Goal: Task Accomplishment & Management: Manage account settings

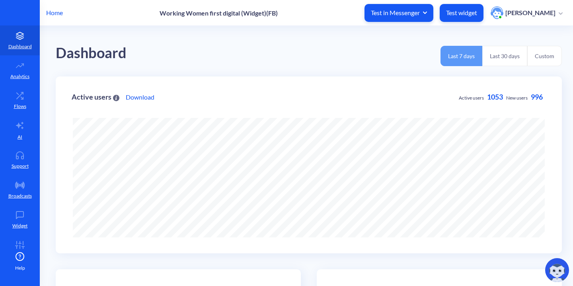
scroll to position [286, 573]
click at [23, 152] on icon at bounding box center [20, 155] width 16 height 8
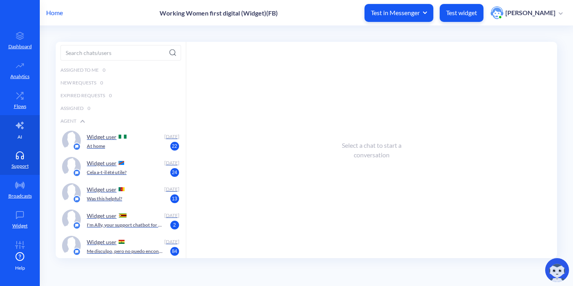
click at [25, 132] on link "AI" at bounding box center [20, 130] width 40 height 30
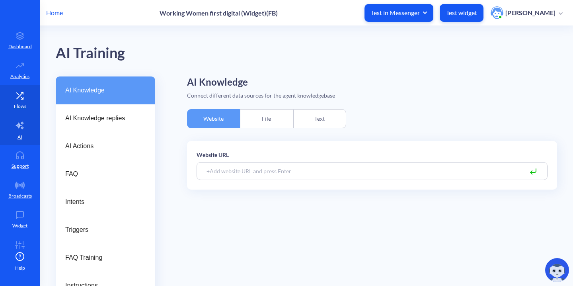
click at [24, 106] on p "Flows" at bounding box center [20, 106] width 12 height 7
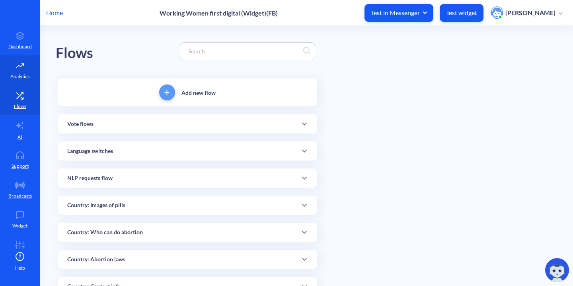
click at [23, 78] on p "Analytics" at bounding box center [19, 76] width 19 height 7
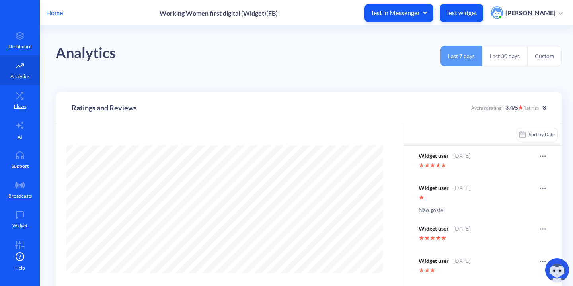
scroll to position [286, 573]
click at [22, 54] on link "Dashboard" at bounding box center [20, 40] width 40 height 30
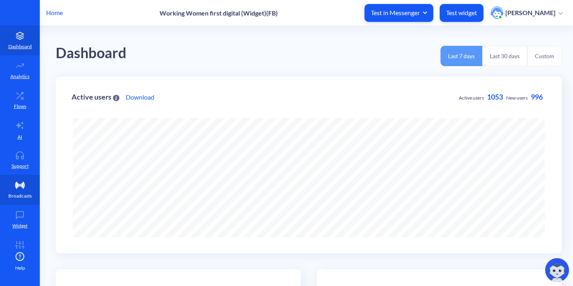
scroll to position [16, 0]
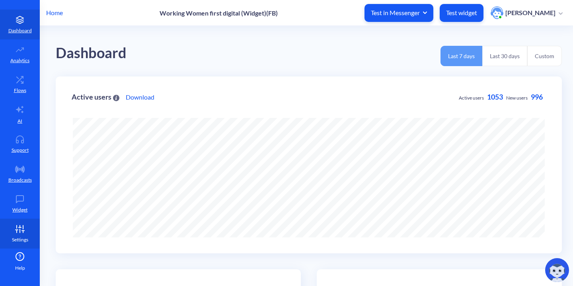
click at [16, 239] on p "Settings" at bounding box center [20, 239] width 16 height 7
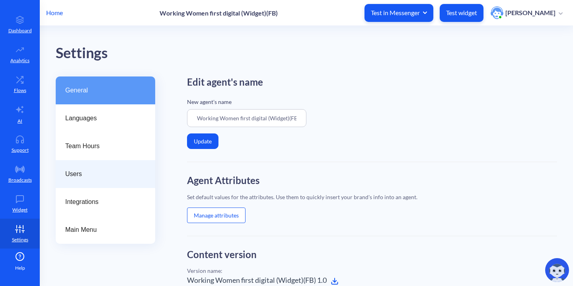
click at [87, 172] on span "Users" at bounding box center [102, 174] width 74 height 10
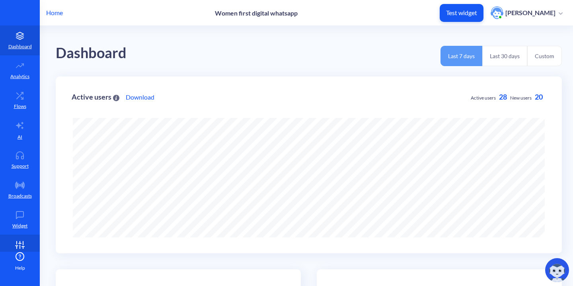
scroll to position [16, 0]
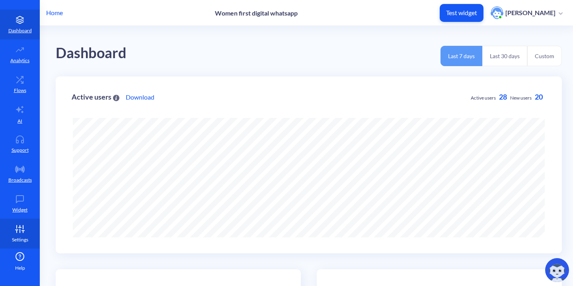
click at [20, 228] on icon at bounding box center [20, 229] width 16 height 8
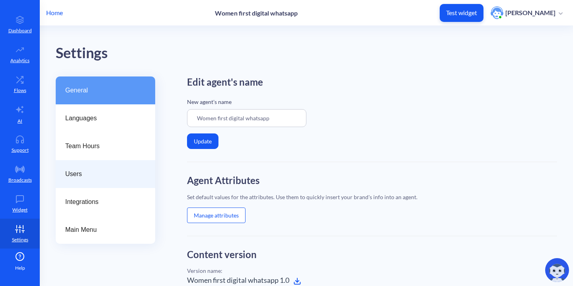
click at [99, 171] on span "Users" at bounding box center [102, 174] width 74 height 10
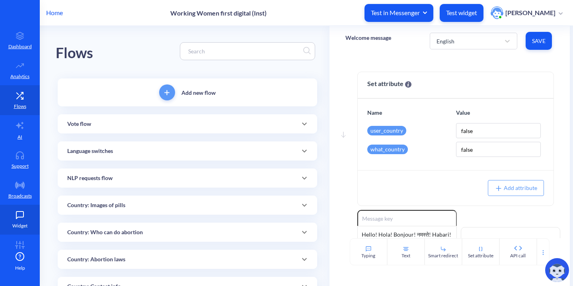
scroll to position [16, 0]
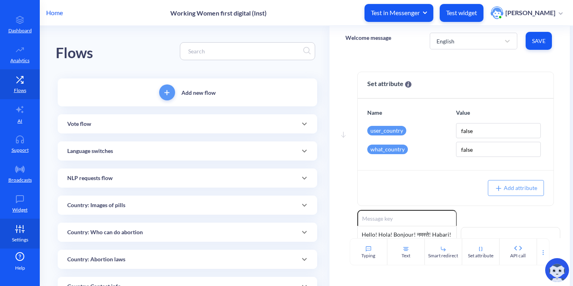
click at [16, 234] on link "Settings" at bounding box center [20, 234] width 40 height 30
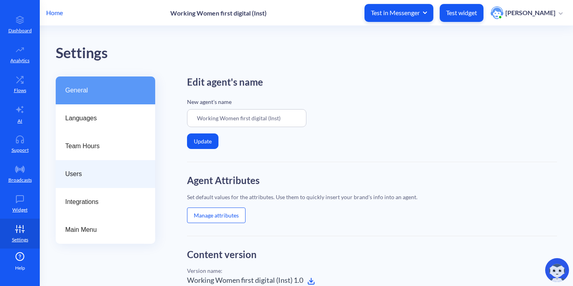
click at [94, 173] on span "Users" at bounding box center [102, 174] width 74 height 10
